Goal: Information Seeking & Learning: Learn about a topic

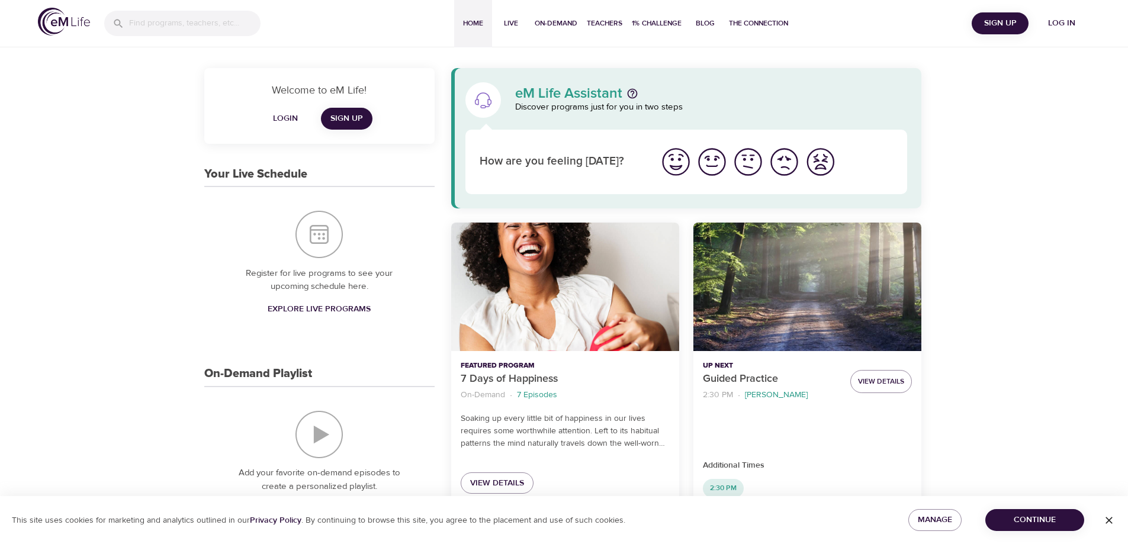
click at [1065, 29] on span "Log in" at bounding box center [1061, 23] width 47 height 15
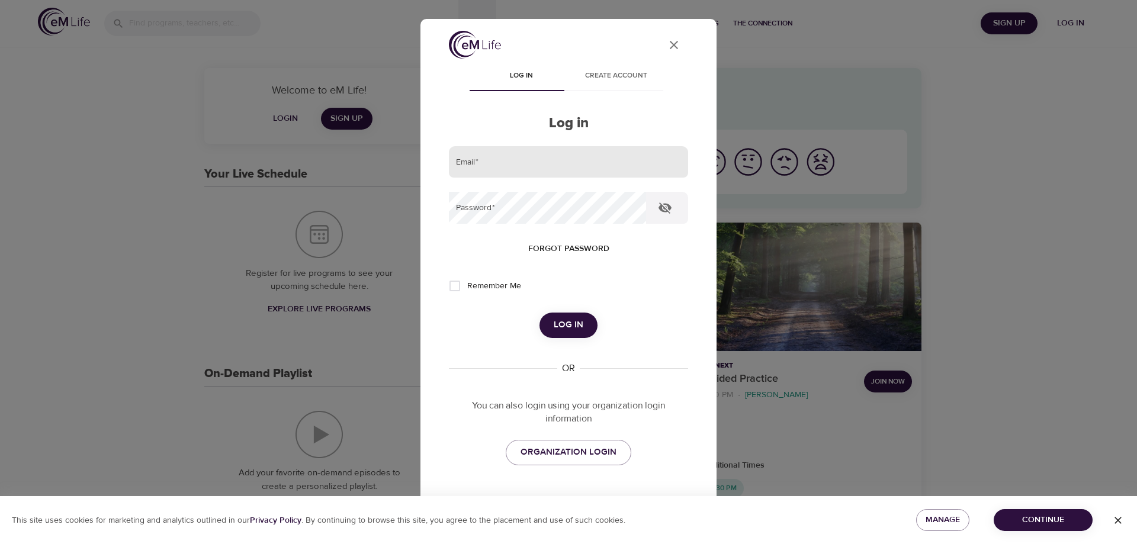
click at [499, 154] on input "email" at bounding box center [568, 162] width 239 height 32
type input "[PERSON_NAME][EMAIL_ADDRESS][DOMAIN_NAME]"
click at [539, 313] on button "Log in" at bounding box center [568, 325] width 58 height 25
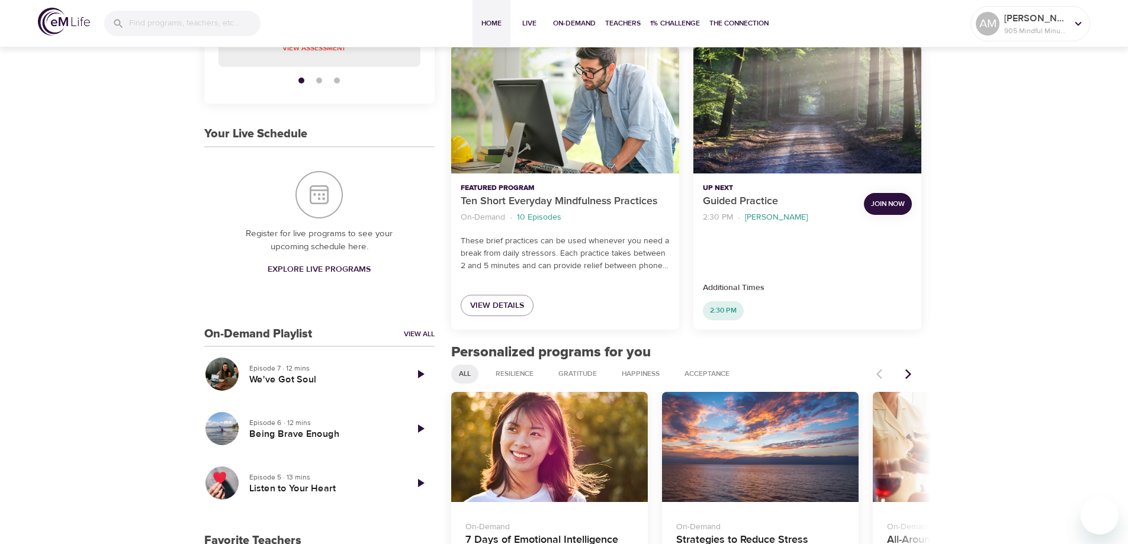
scroll to position [296, 0]
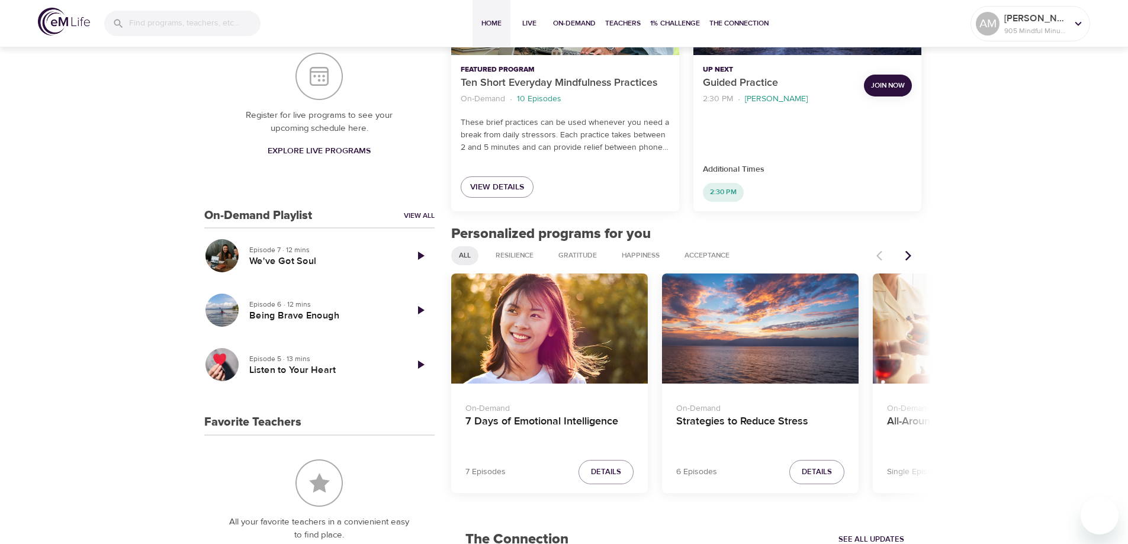
click at [911, 260] on icon "Next items" at bounding box center [908, 256] width 12 height 12
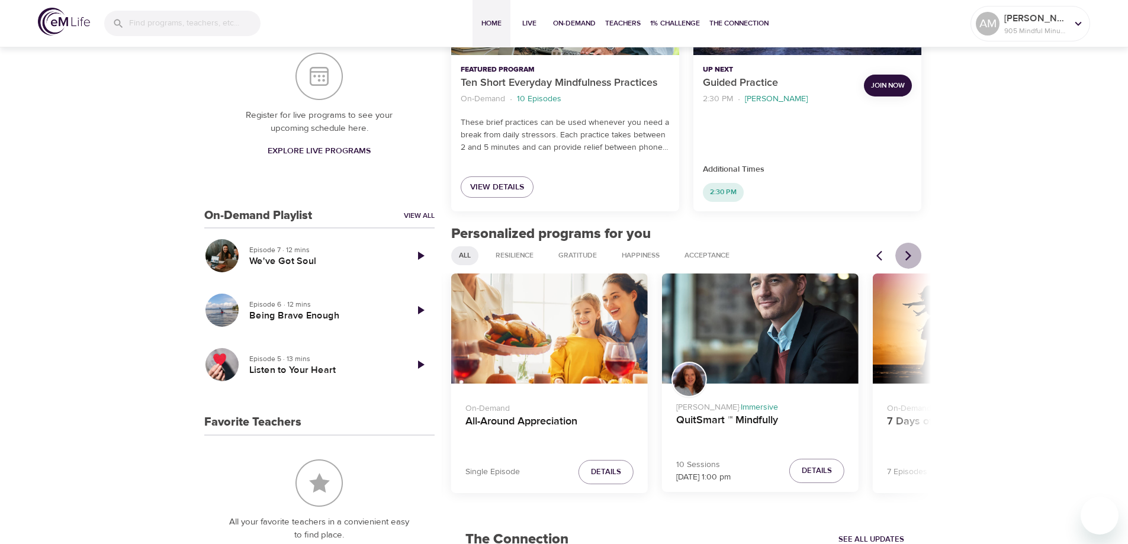
click at [911, 260] on icon "Next items" at bounding box center [908, 256] width 12 height 12
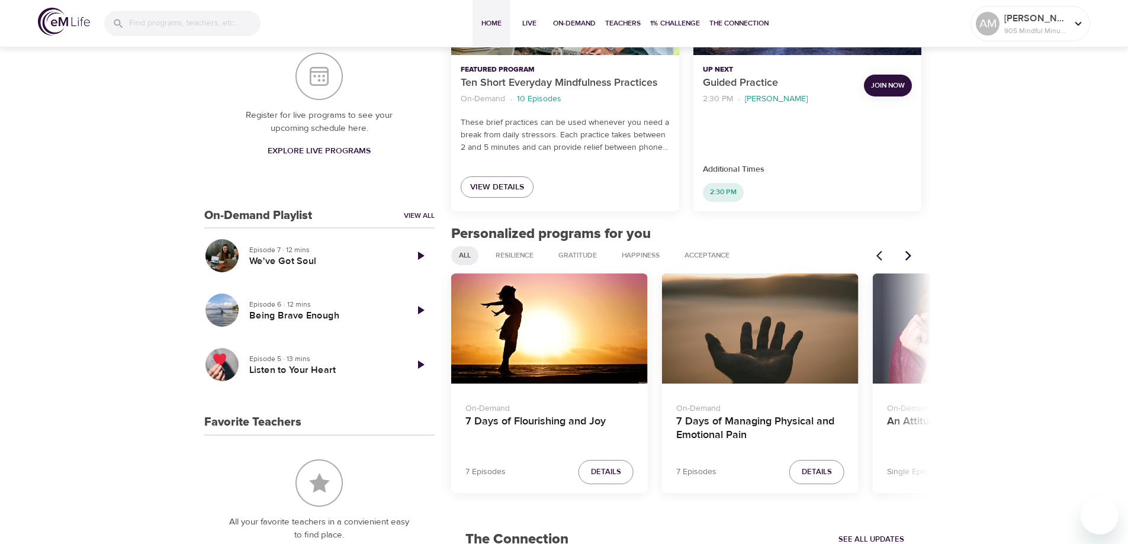
click at [911, 260] on icon "Next items" at bounding box center [908, 256] width 12 height 12
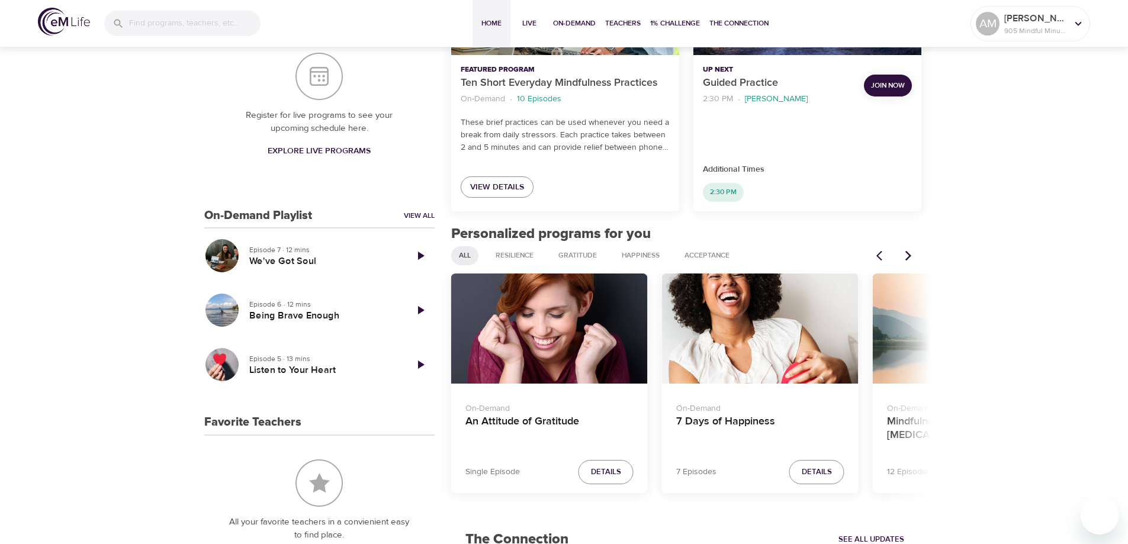
click at [911, 260] on icon "Next items" at bounding box center [908, 256] width 12 height 12
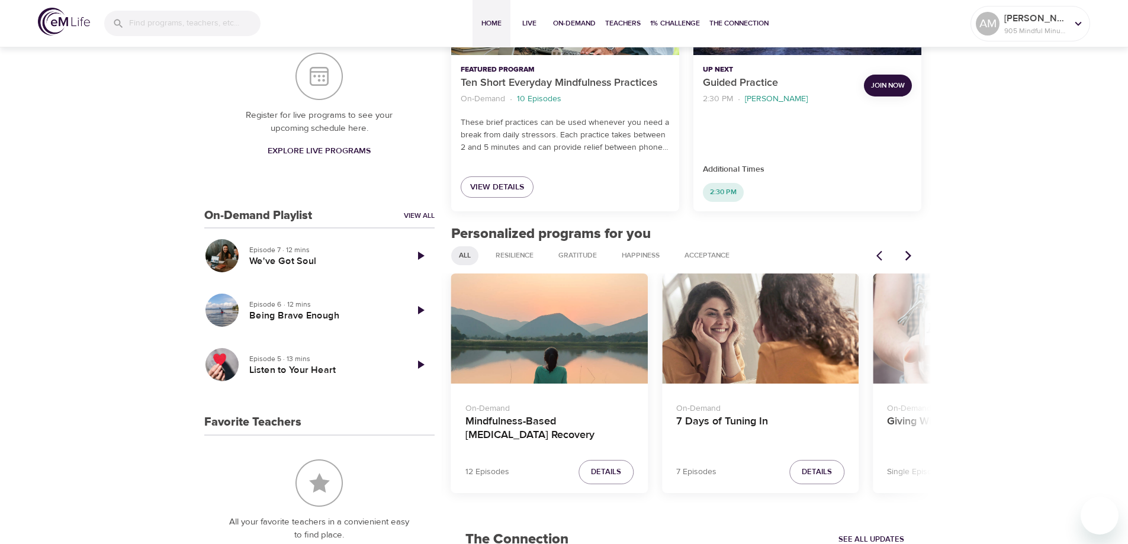
click at [911, 260] on icon "Next items" at bounding box center [908, 256] width 12 height 12
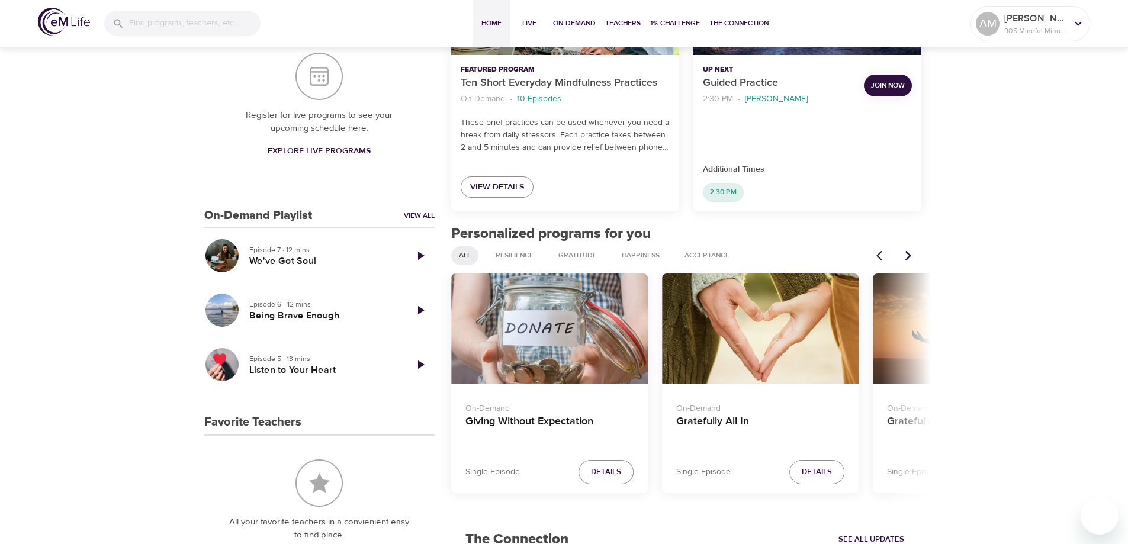
click at [911, 260] on icon "Next items" at bounding box center [908, 256] width 12 height 12
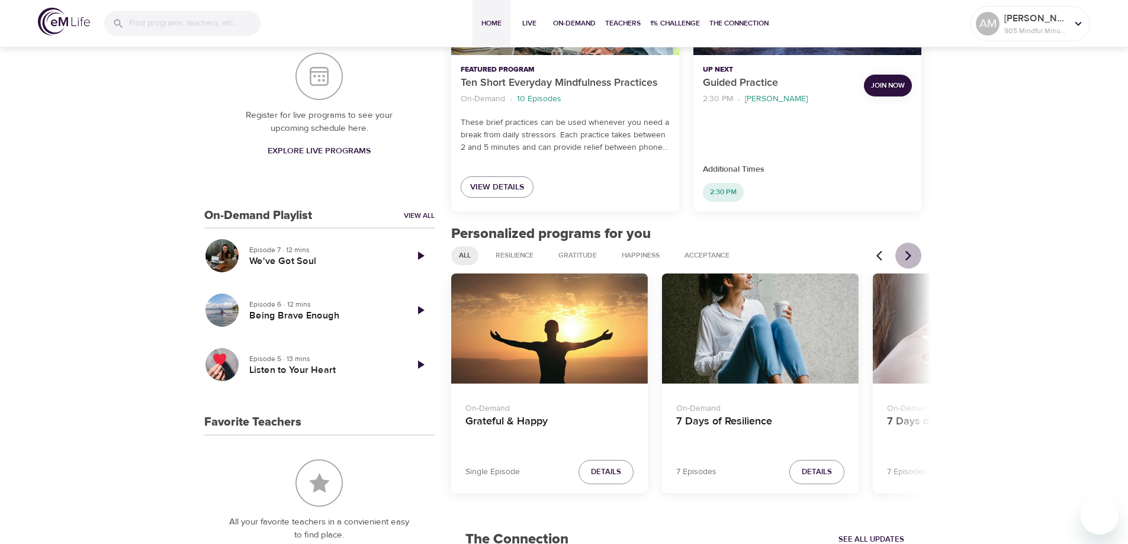
click at [911, 260] on icon "Next items" at bounding box center [908, 256] width 12 height 12
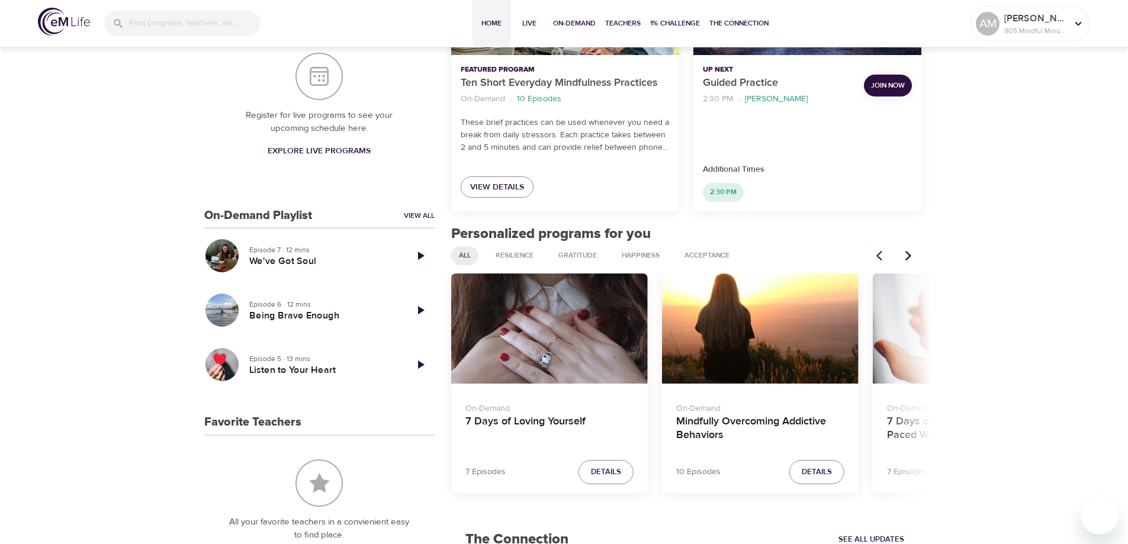
click at [911, 260] on icon "Next items" at bounding box center [908, 256] width 12 height 12
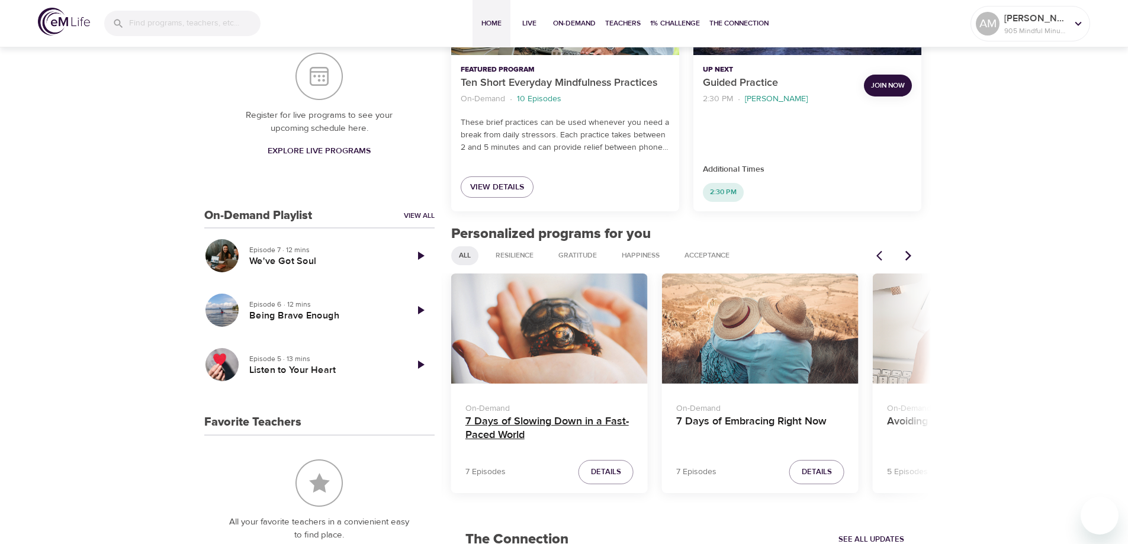
click at [533, 422] on h4 "7 Days of Slowing Down in a Fast-Paced World" at bounding box center [549, 429] width 168 height 28
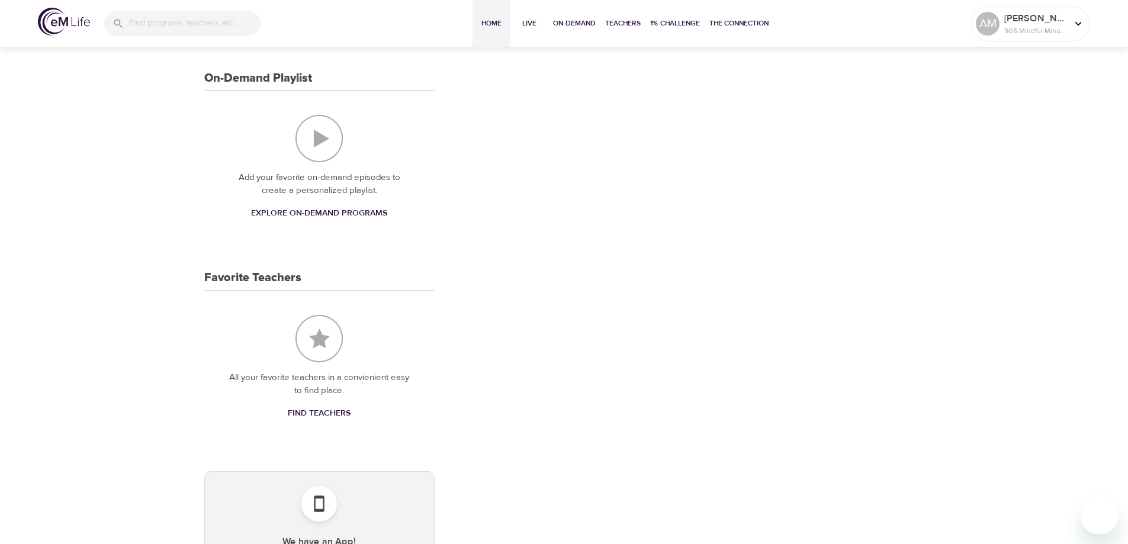
scroll to position [434, 0]
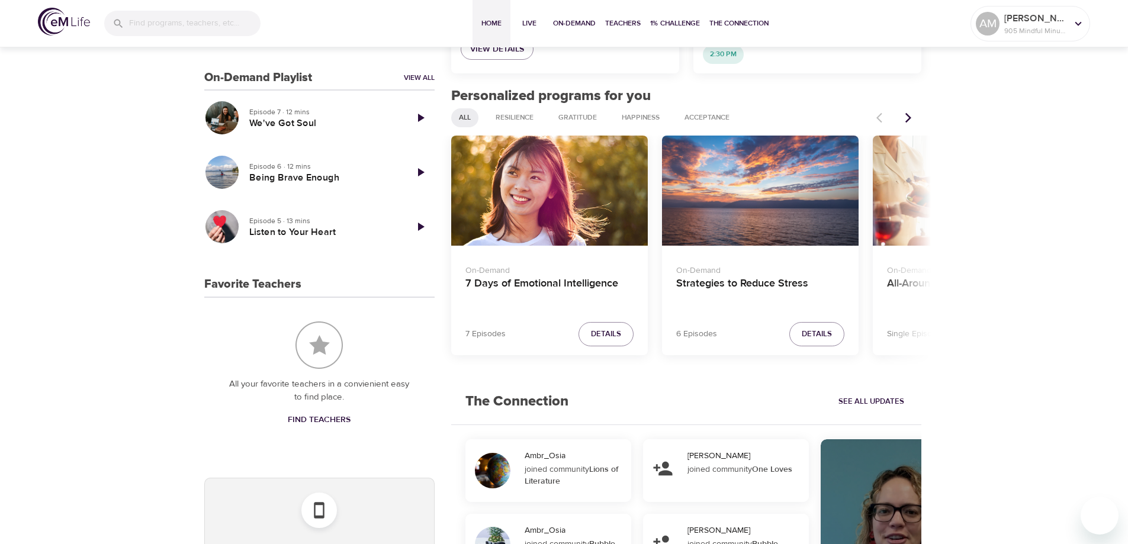
click at [913, 117] on icon "Next items" at bounding box center [908, 118] width 12 height 12
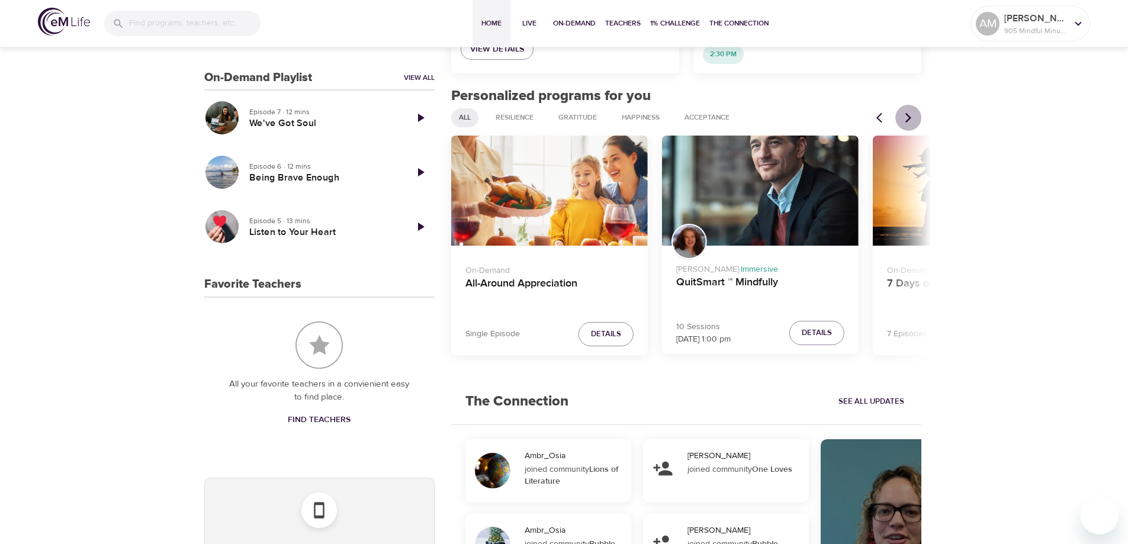
click at [913, 117] on icon "Next items" at bounding box center [908, 118] width 12 height 12
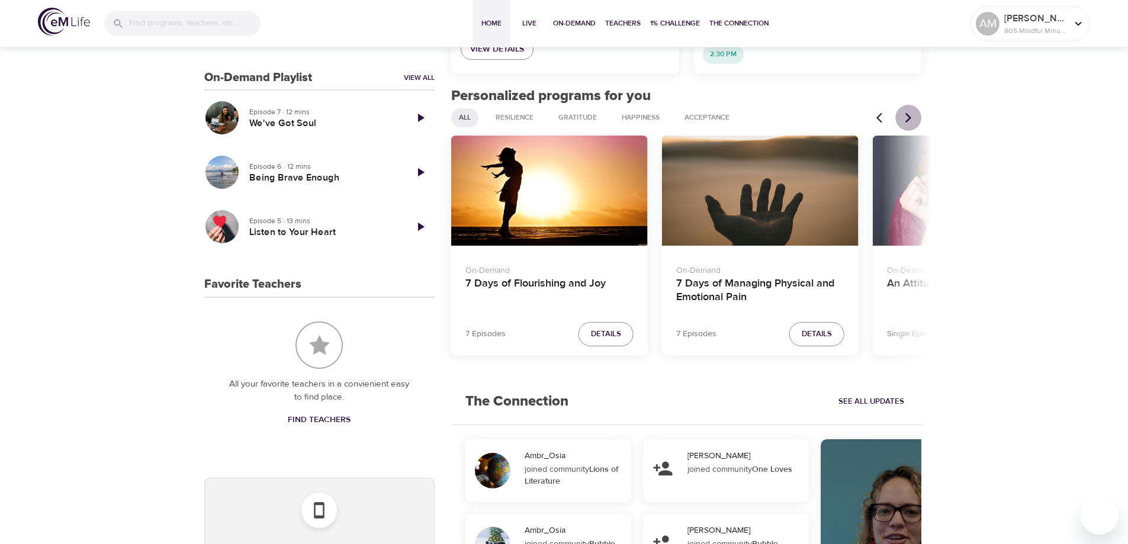
click at [913, 117] on icon "Next items" at bounding box center [908, 118] width 12 height 12
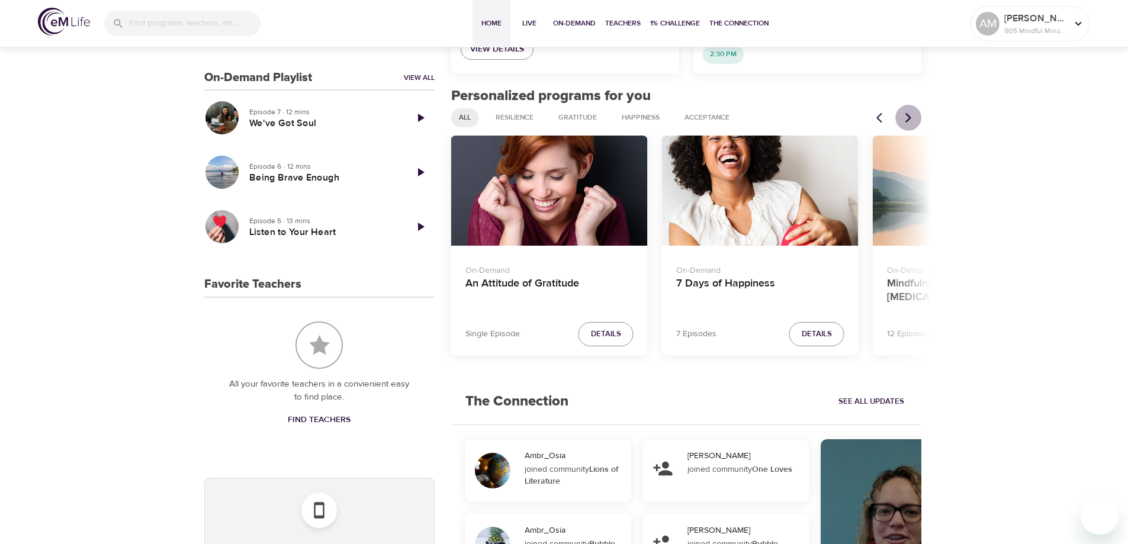
click at [913, 117] on icon "Next items" at bounding box center [908, 118] width 12 height 12
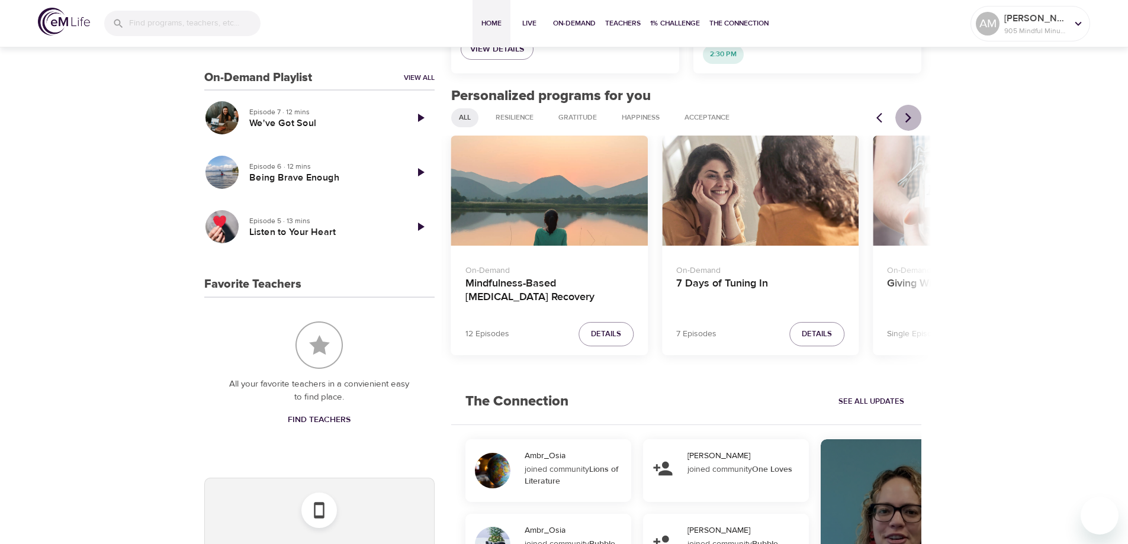
click at [913, 117] on icon "Next items" at bounding box center [908, 118] width 12 height 12
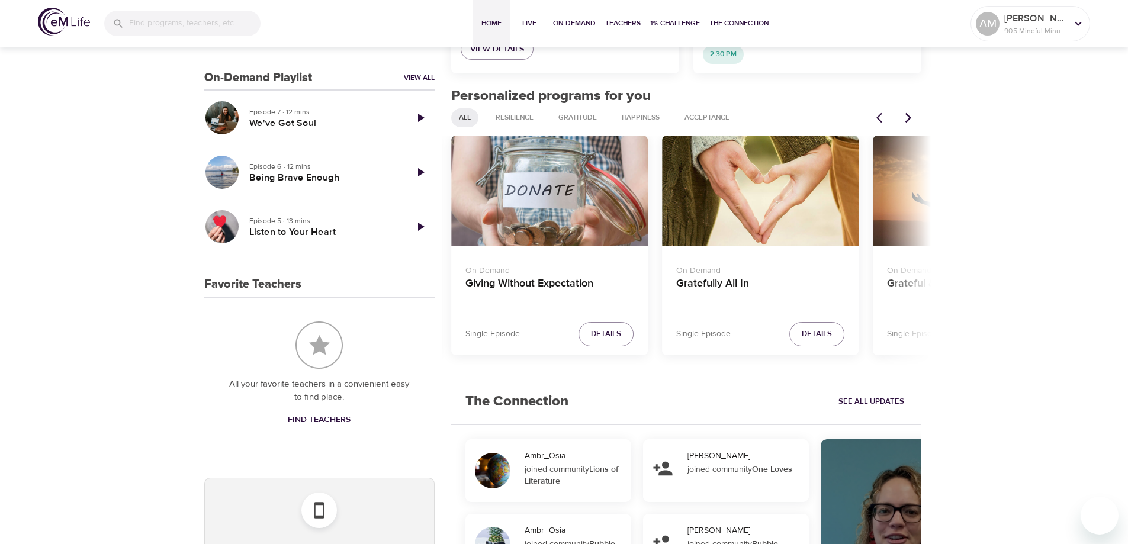
click at [913, 117] on icon "Next items" at bounding box center [908, 118] width 12 height 12
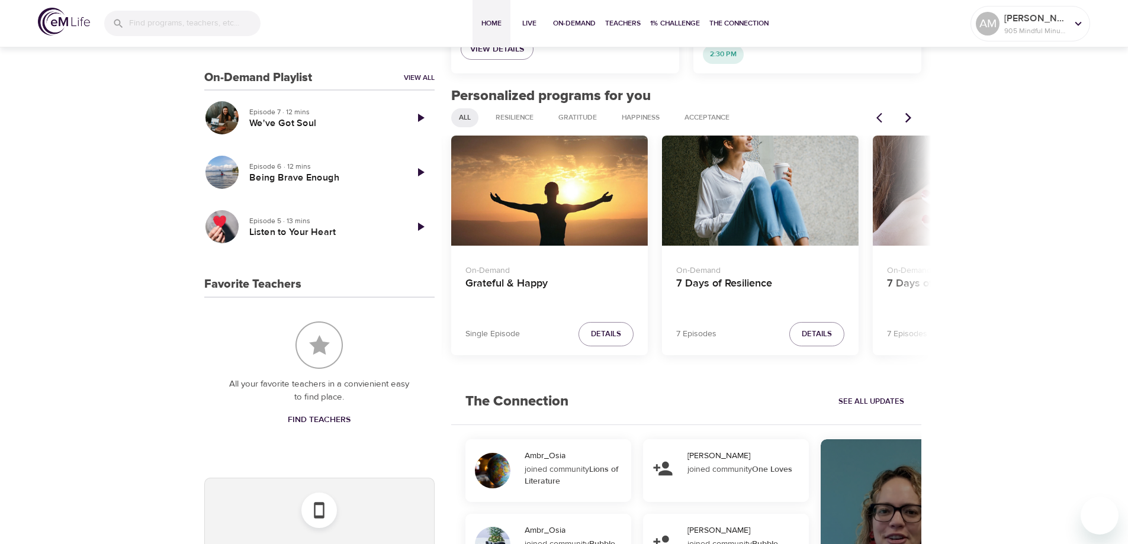
click at [913, 117] on icon "Next items" at bounding box center [908, 118] width 12 height 12
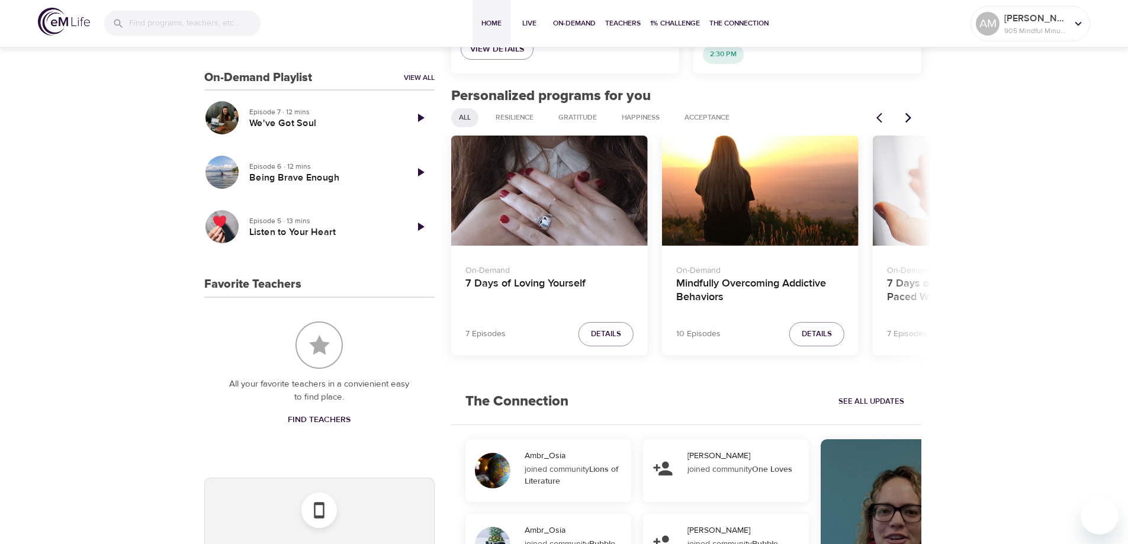
click at [913, 117] on icon "Next items" at bounding box center [908, 118] width 12 height 12
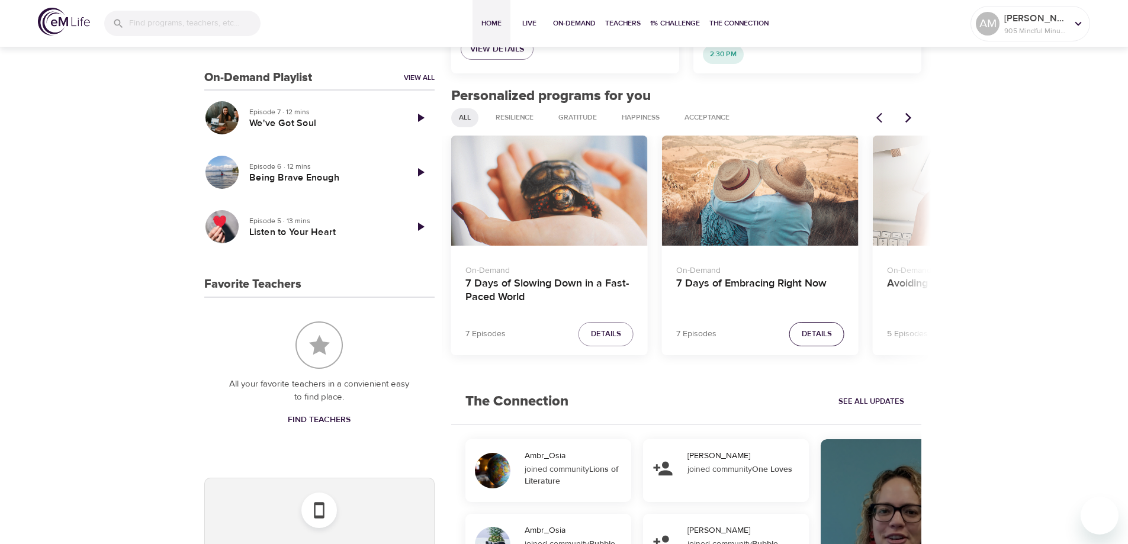
click at [817, 328] on span "Details" at bounding box center [817, 334] width 30 height 14
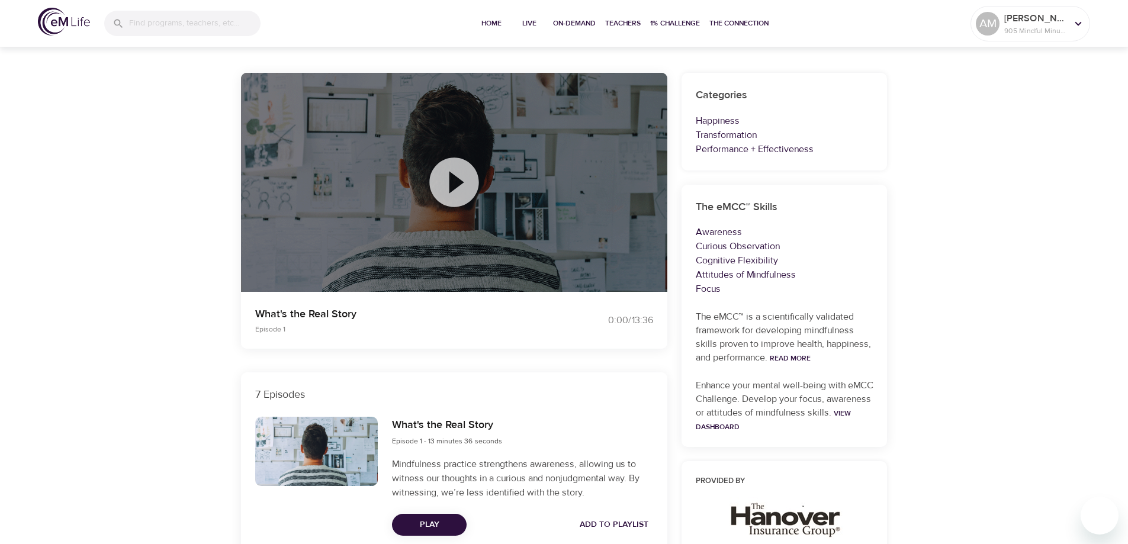
scroll to position [20, 0]
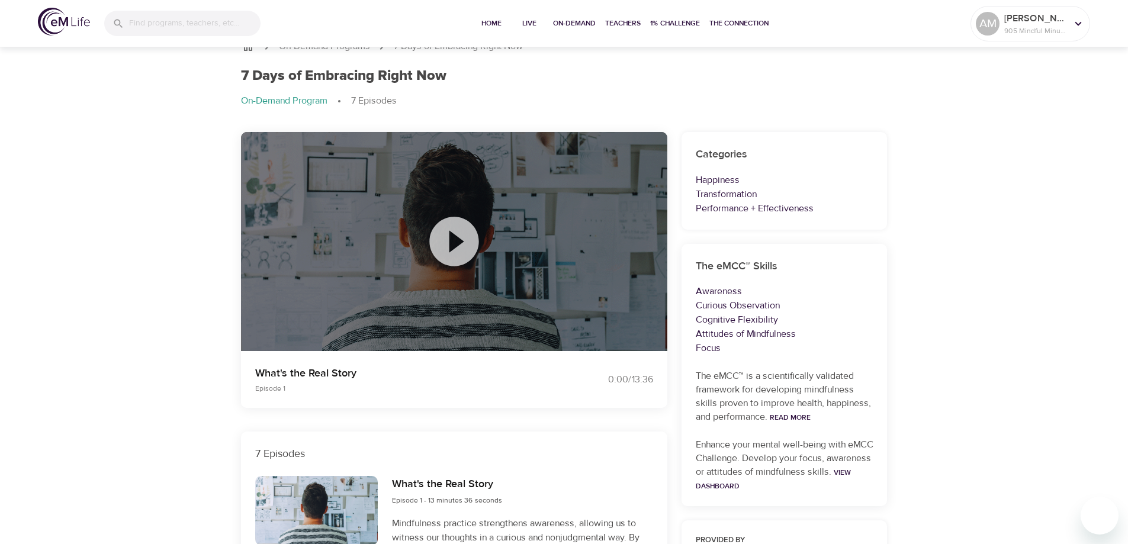
click at [457, 246] on icon at bounding box center [454, 241] width 59 height 59
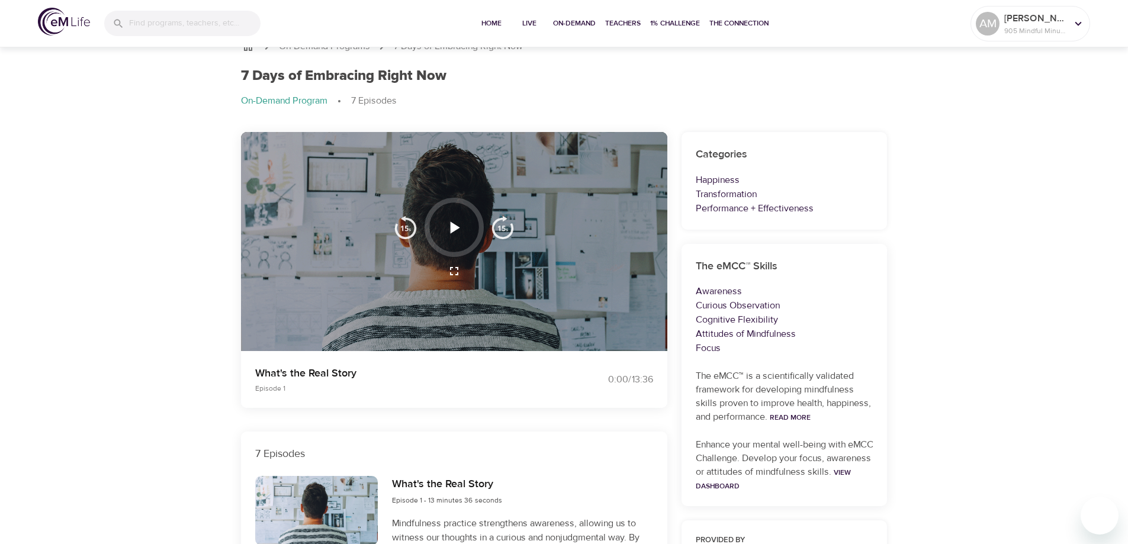
scroll to position [0, 0]
